Goal: Information Seeking & Learning: Learn about a topic

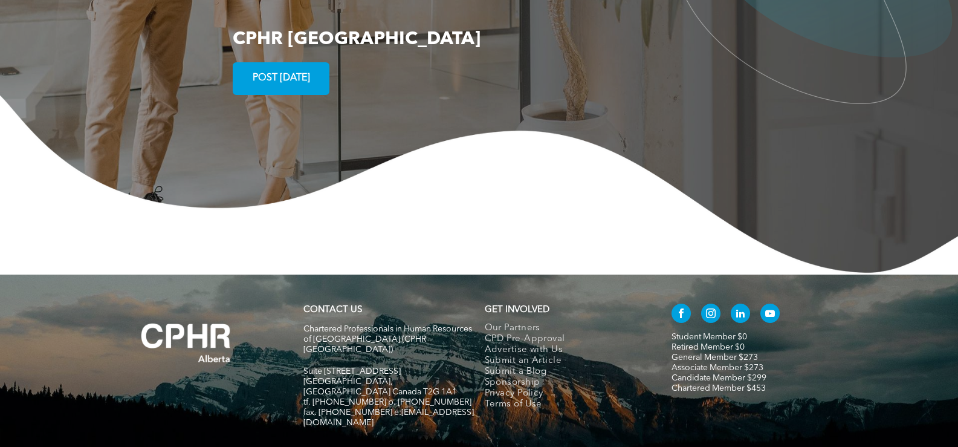
scroll to position [2368, 0]
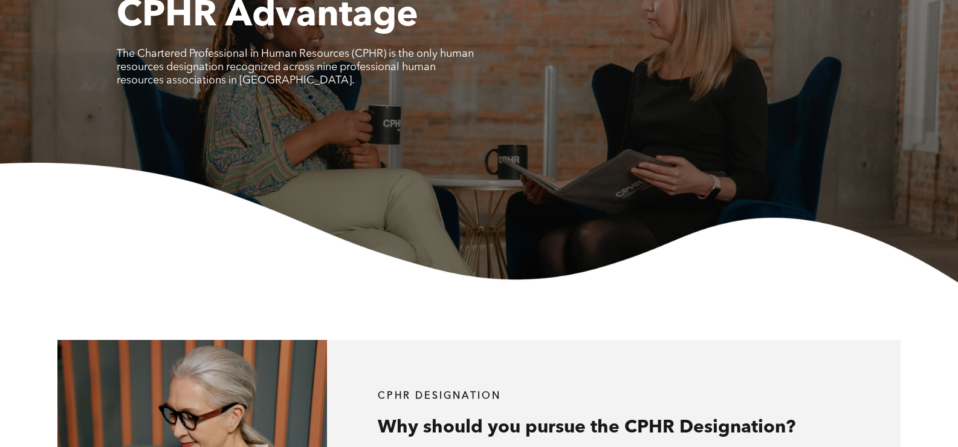
scroll to position [109, 0]
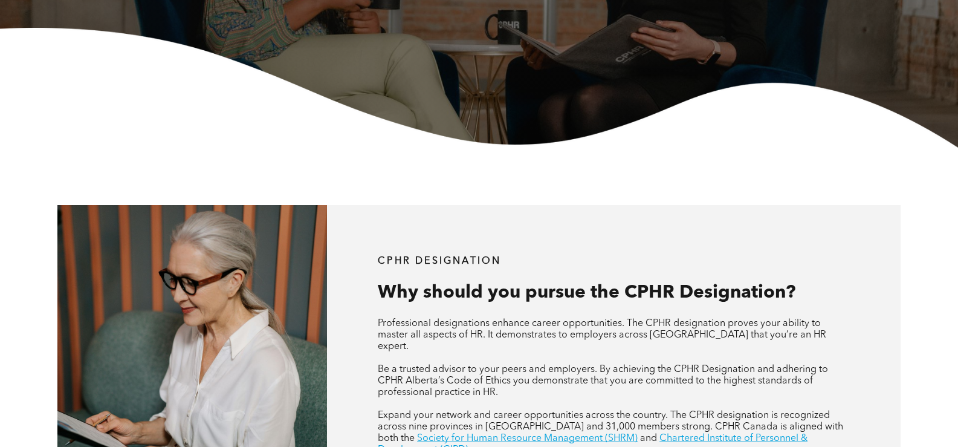
scroll to position [230, 0]
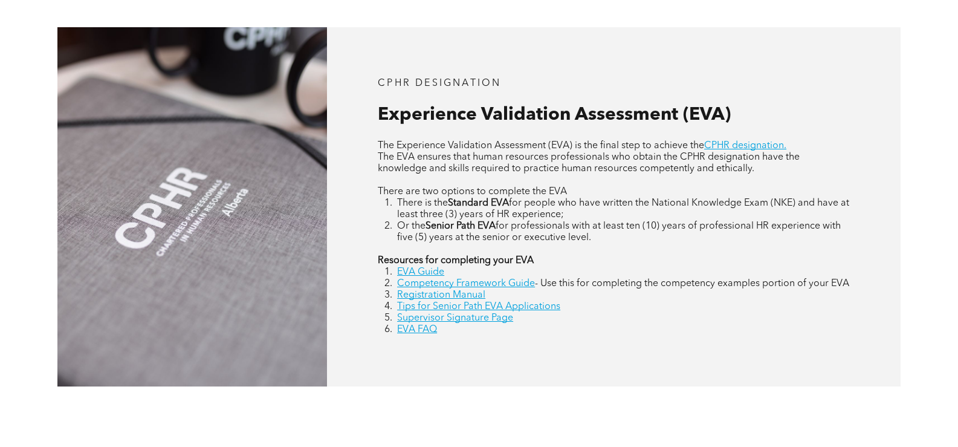
scroll to position [482, 0]
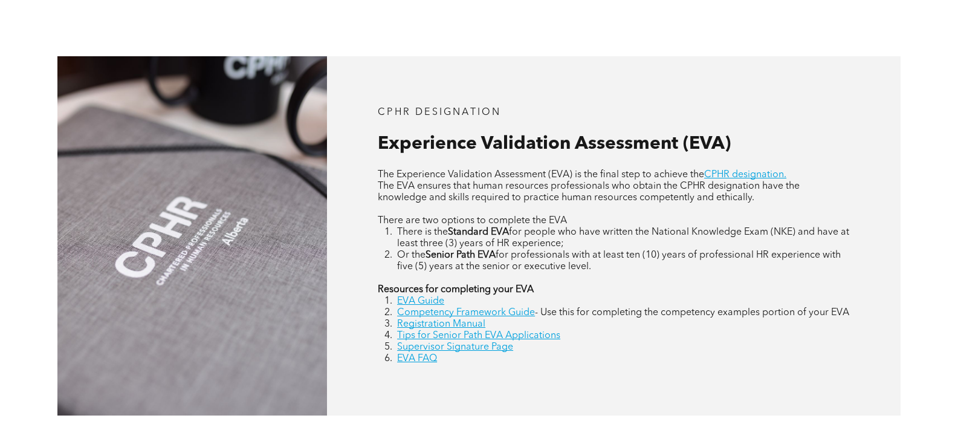
click at [659, 51] on div "CPHR DESIGNATION Experience Validation Assessment (EVA) The Experience Validati…" at bounding box center [479, 236] width 958 height 474
